Goal: Task Accomplishment & Management: Use online tool/utility

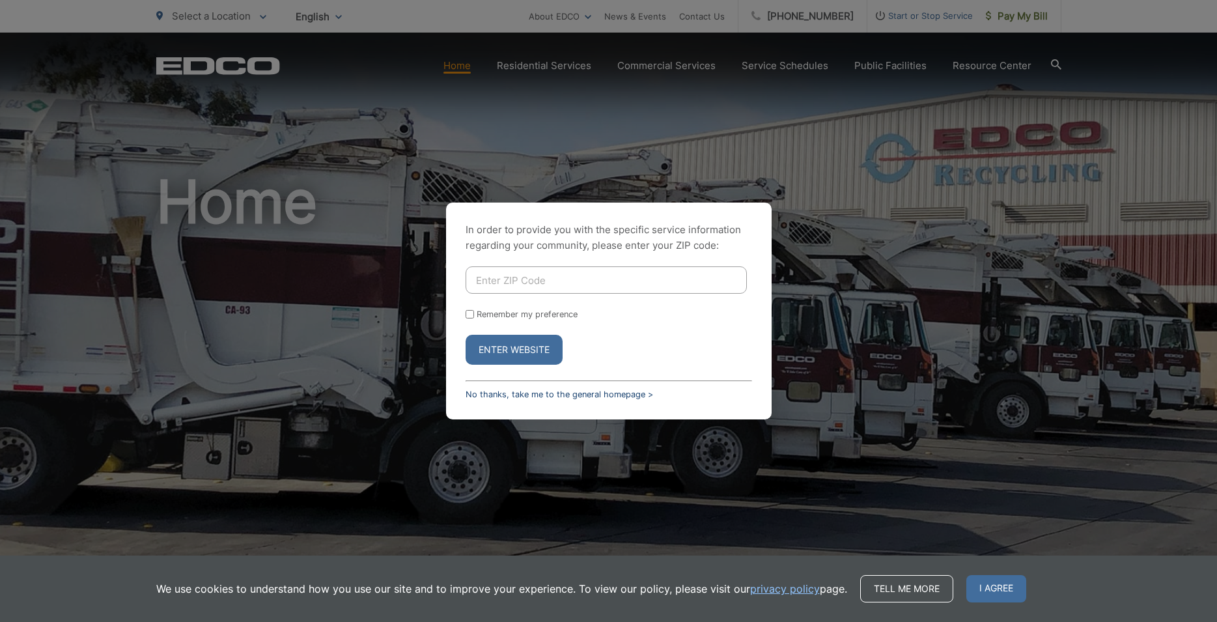
click at [519, 396] on link "No thanks, take me to the general homepage >" at bounding box center [560, 395] width 188 height 10
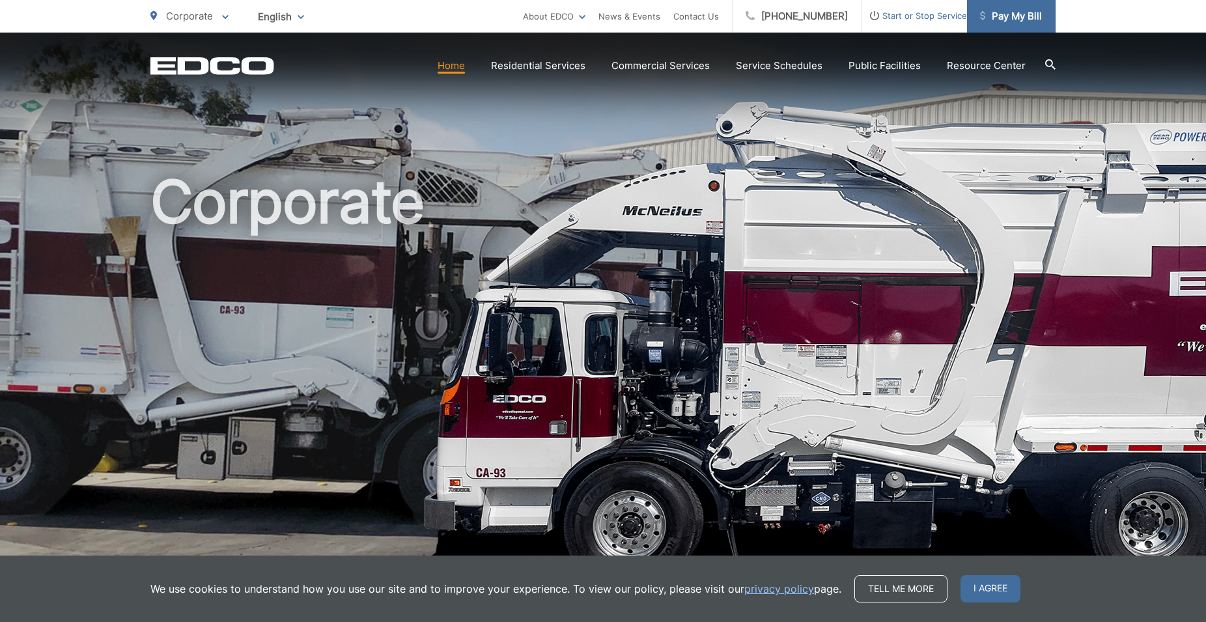
click at [1001, 18] on span "Pay My Bill" at bounding box center [1011, 16] width 62 height 16
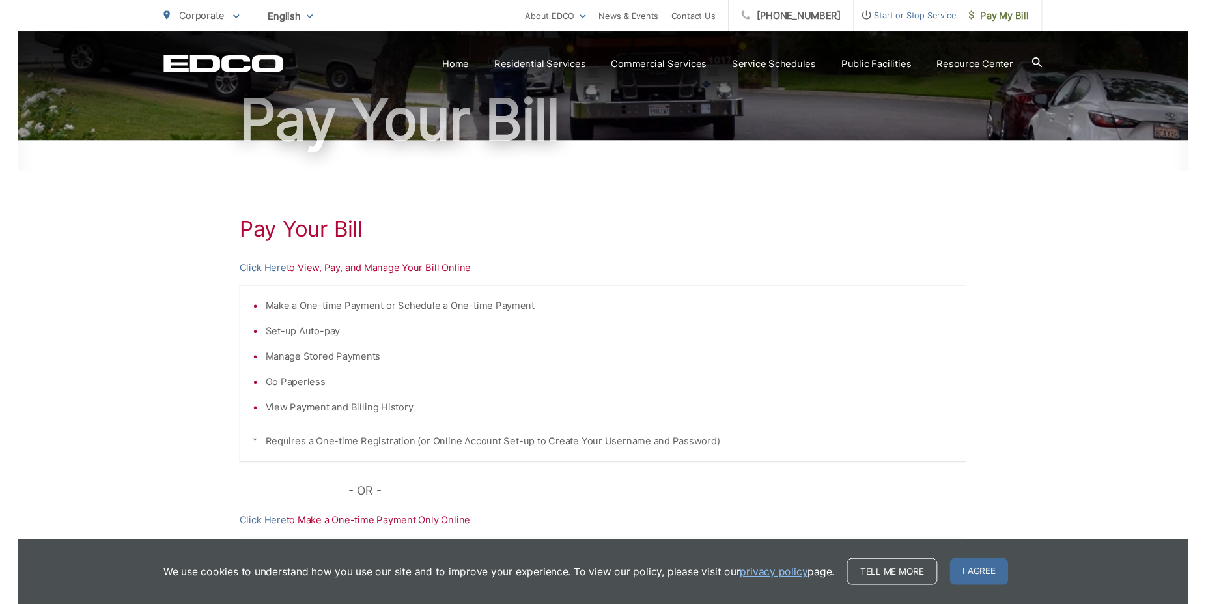
scroll to position [133, 0]
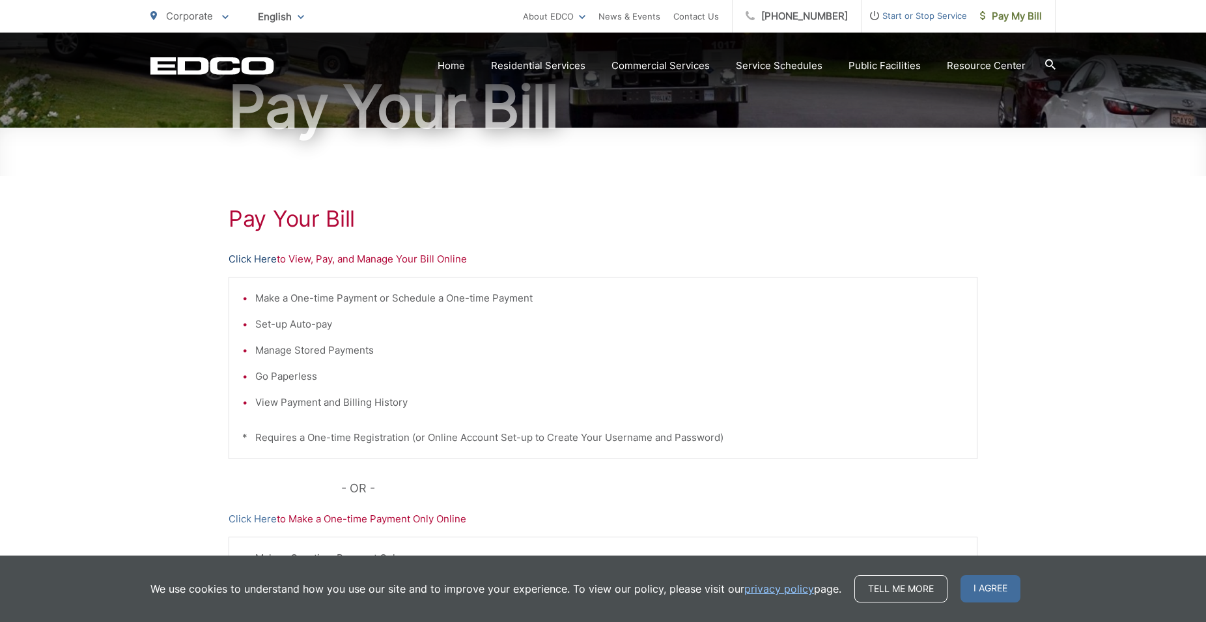
click at [257, 262] on link "Click Here" at bounding box center [253, 259] width 48 height 16
